Goal: Information Seeking & Learning: Learn about a topic

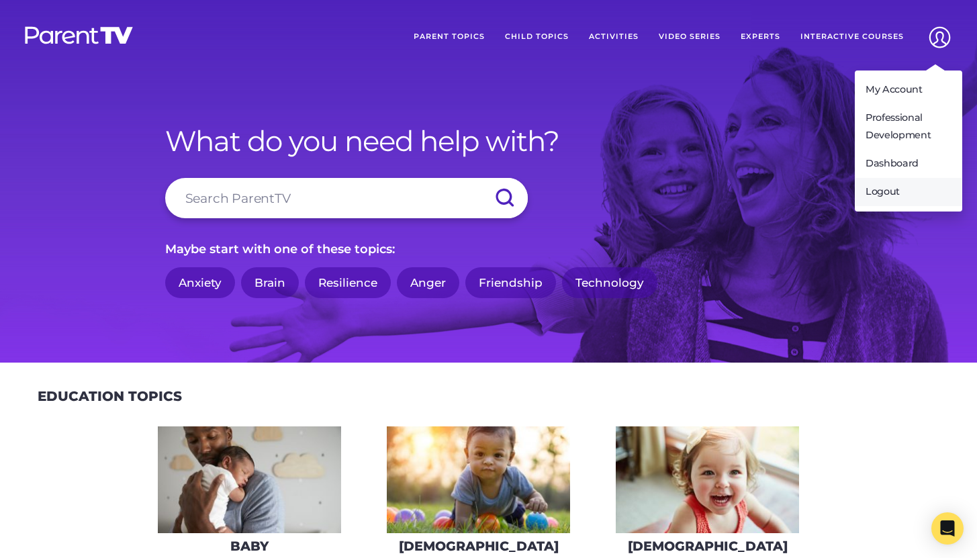
click at [917, 195] on link "Logout" at bounding box center [908, 192] width 107 height 28
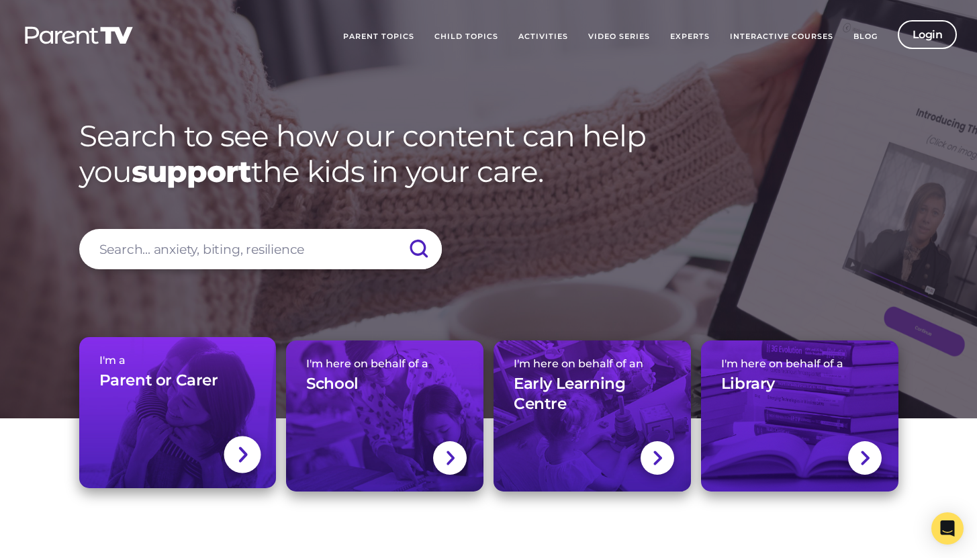
click at [132, 394] on div "I'm a Parent or Carer" at bounding box center [177, 377] width 157 height 47
